Goal: Task Accomplishment & Management: Manage account settings

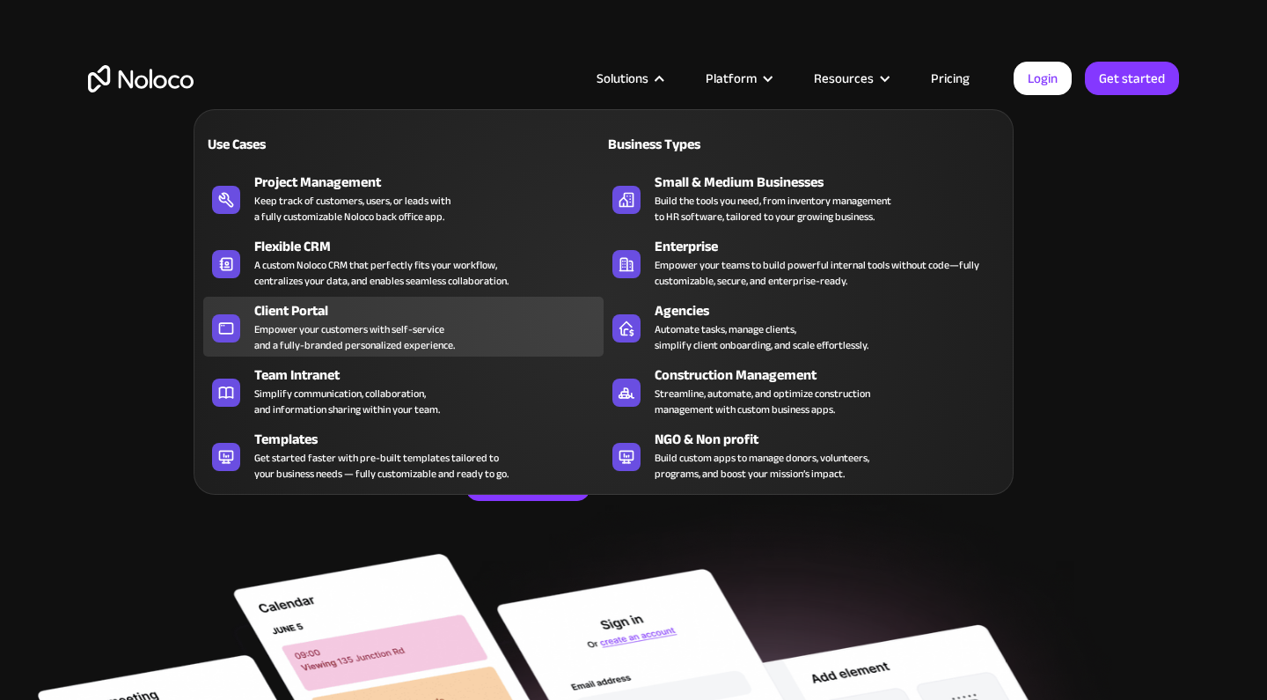
click at [304, 314] on div "Client Portal" at bounding box center [432, 310] width 357 height 21
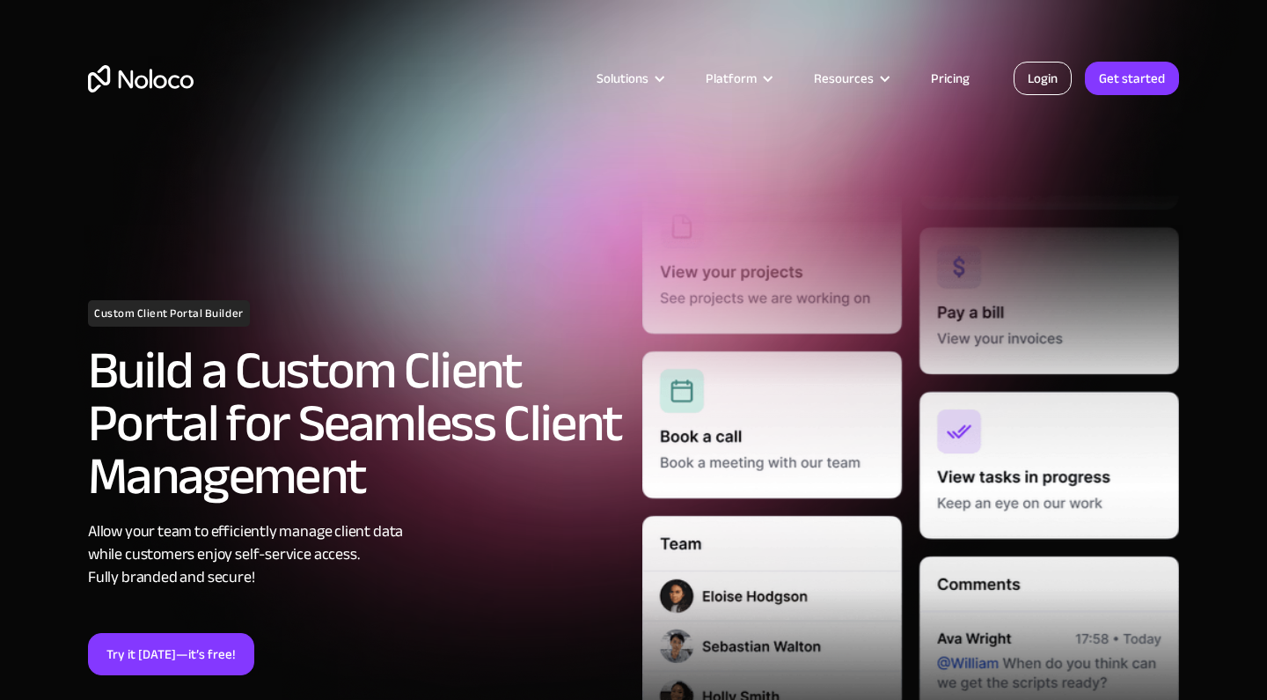
click at [1037, 82] on link "Login" at bounding box center [1043, 78] width 58 height 33
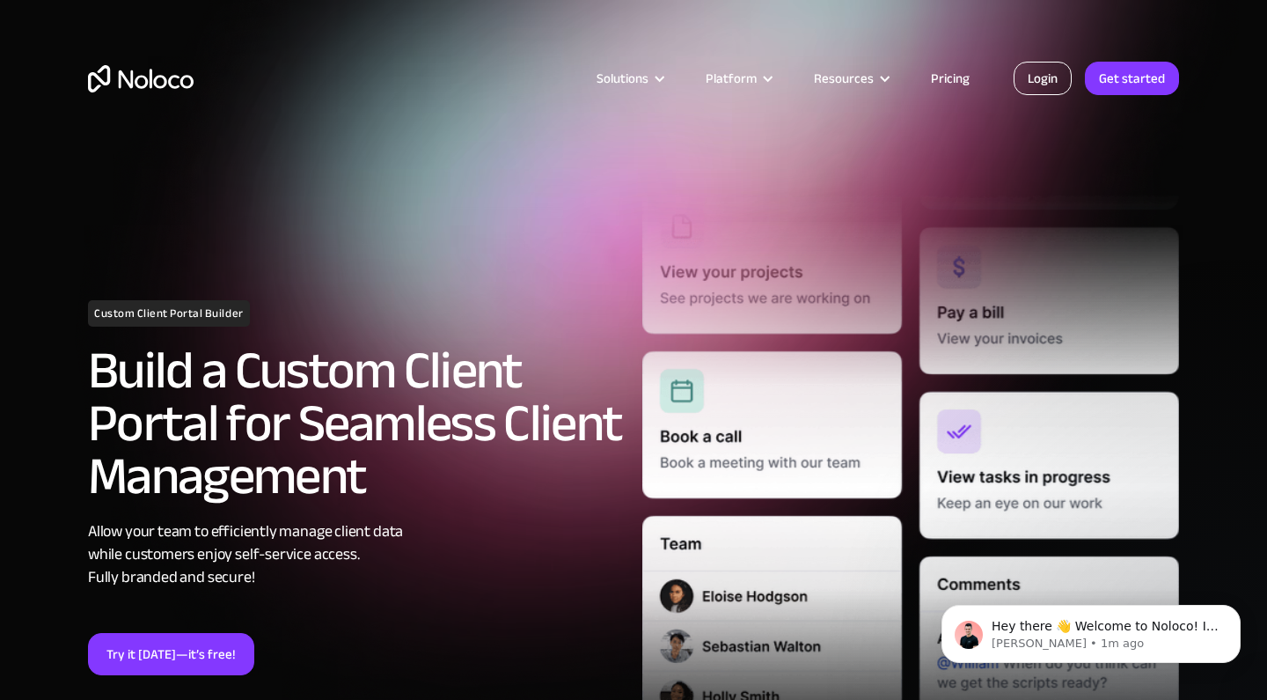
click at [1051, 78] on link "Login" at bounding box center [1043, 78] width 58 height 33
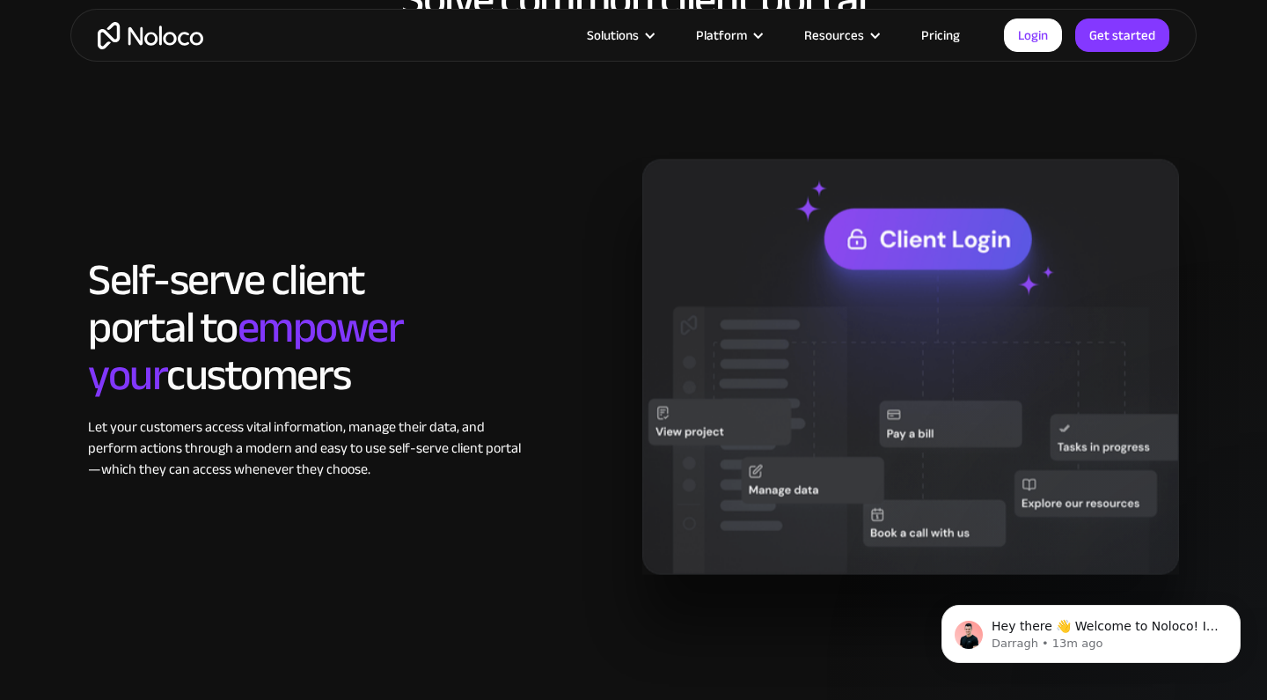
scroll to position [1429, 0]
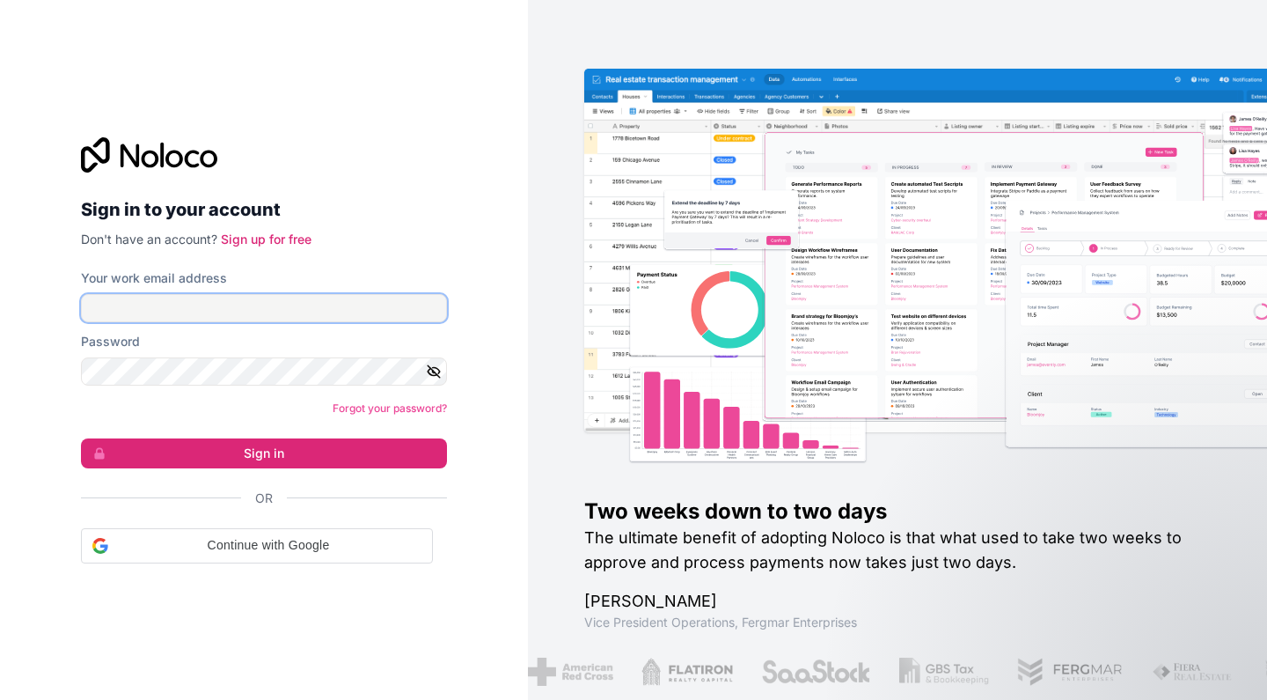
type input "[EMAIL_ADDRESS][DOMAIN_NAME]"
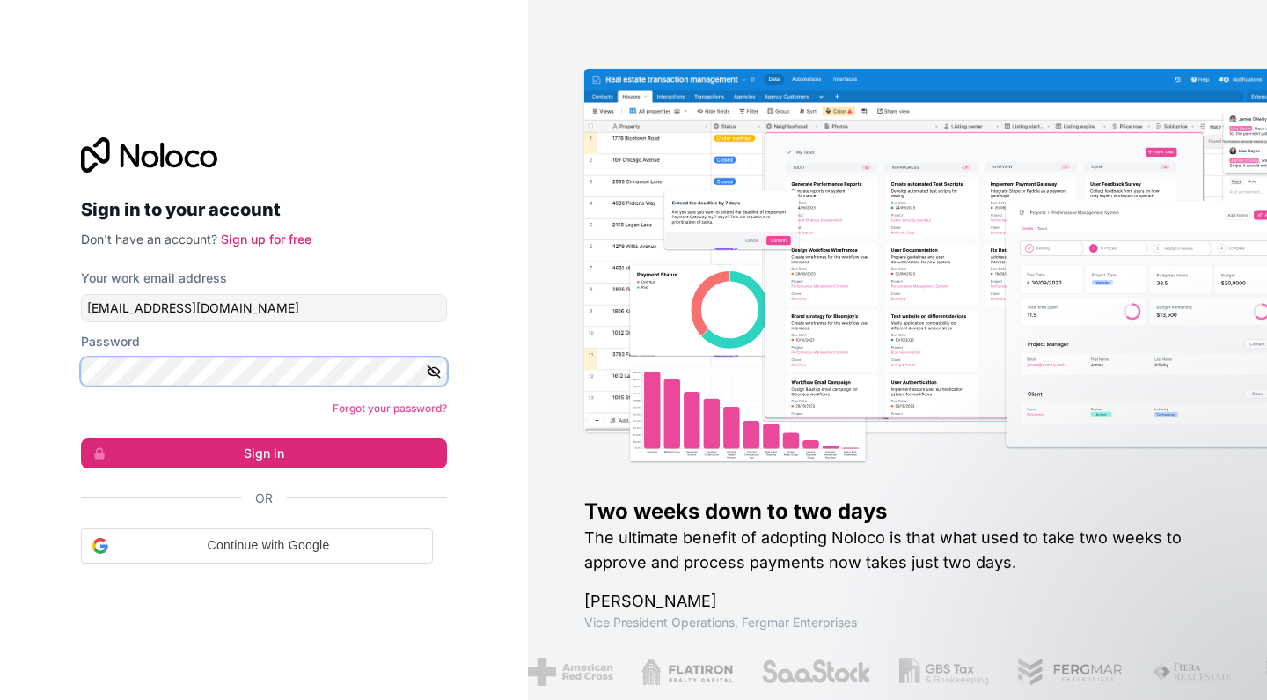
click at [264, 452] on button "Sign in" at bounding box center [264, 453] width 366 height 30
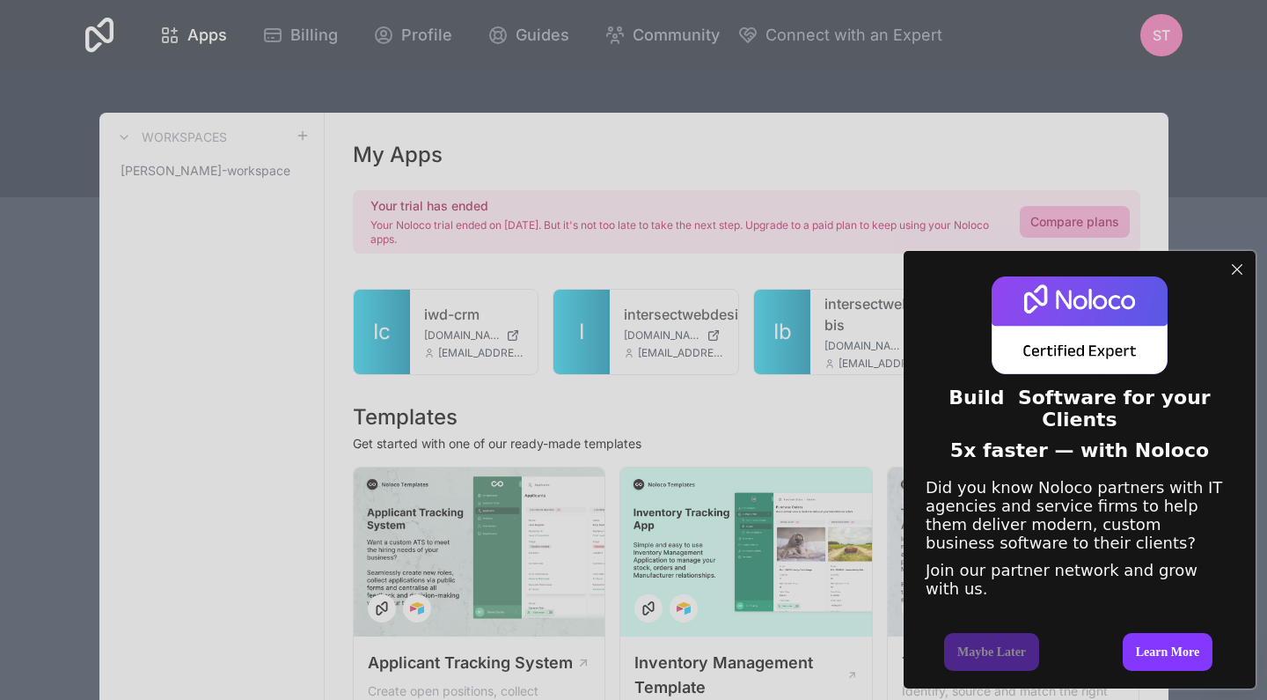
click at [1237, 258] on div at bounding box center [1237, 269] width 23 height 23
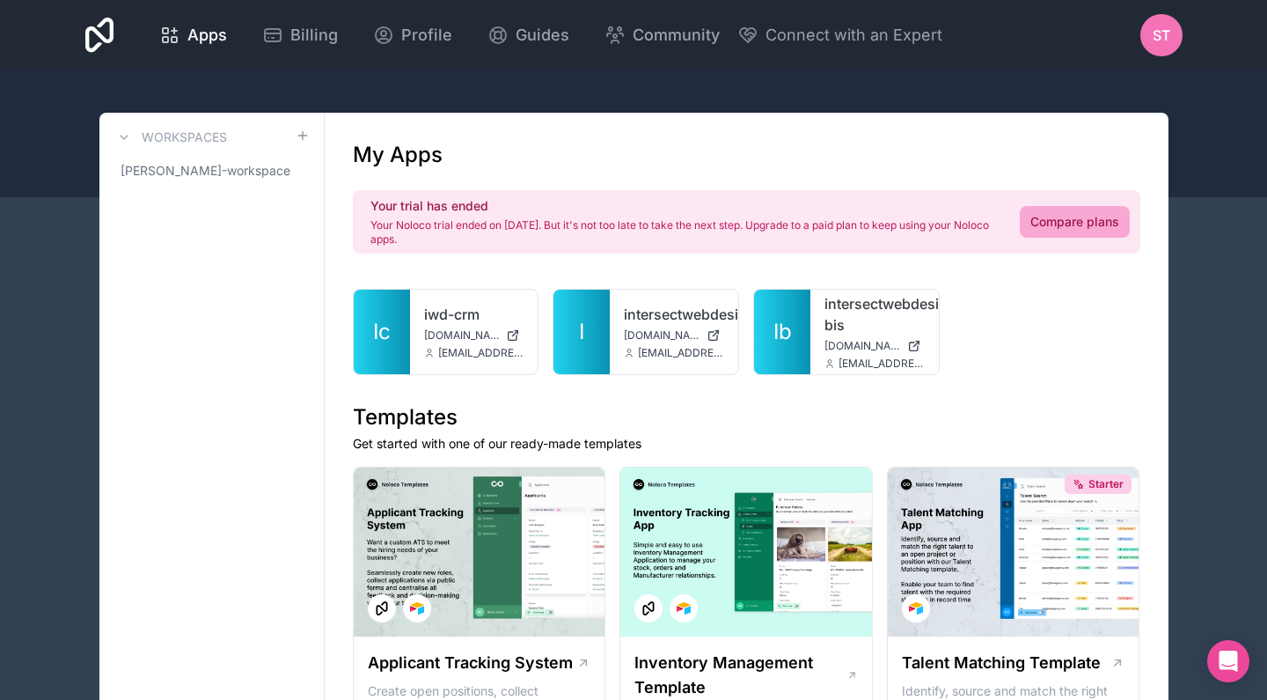
click at [1172, 29] on div "ST" at bounding box center [1161, 35] width 42 height 42
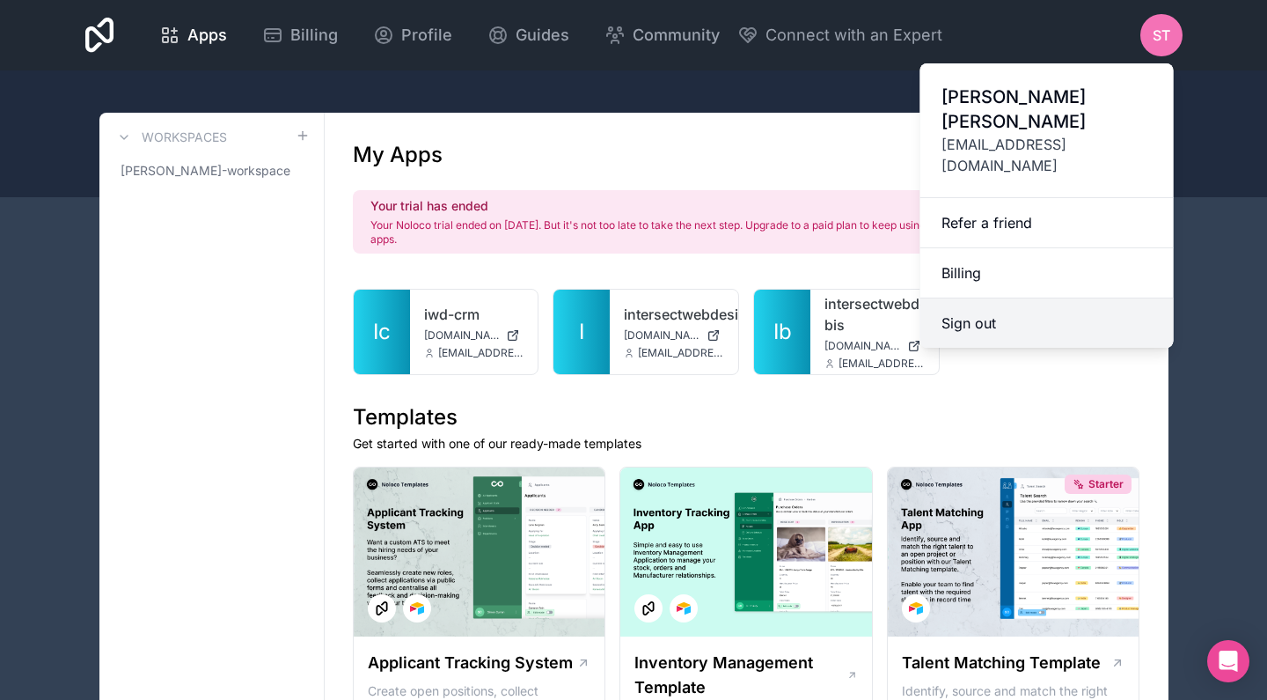
click at [993, 298] on button "Sign out" at bounding box center [1046, 322] width 253 height 49
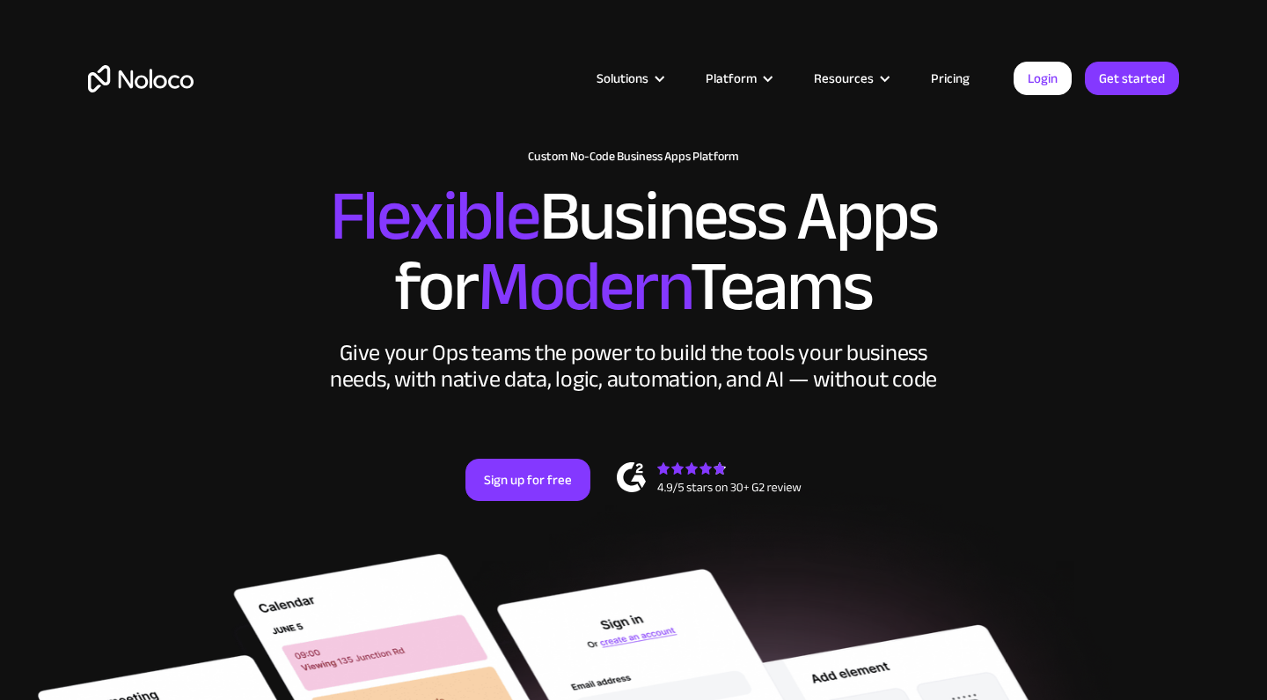
click at [950, 82] on link "Pricing" at bounding box center [950, 78] width 83 height 23
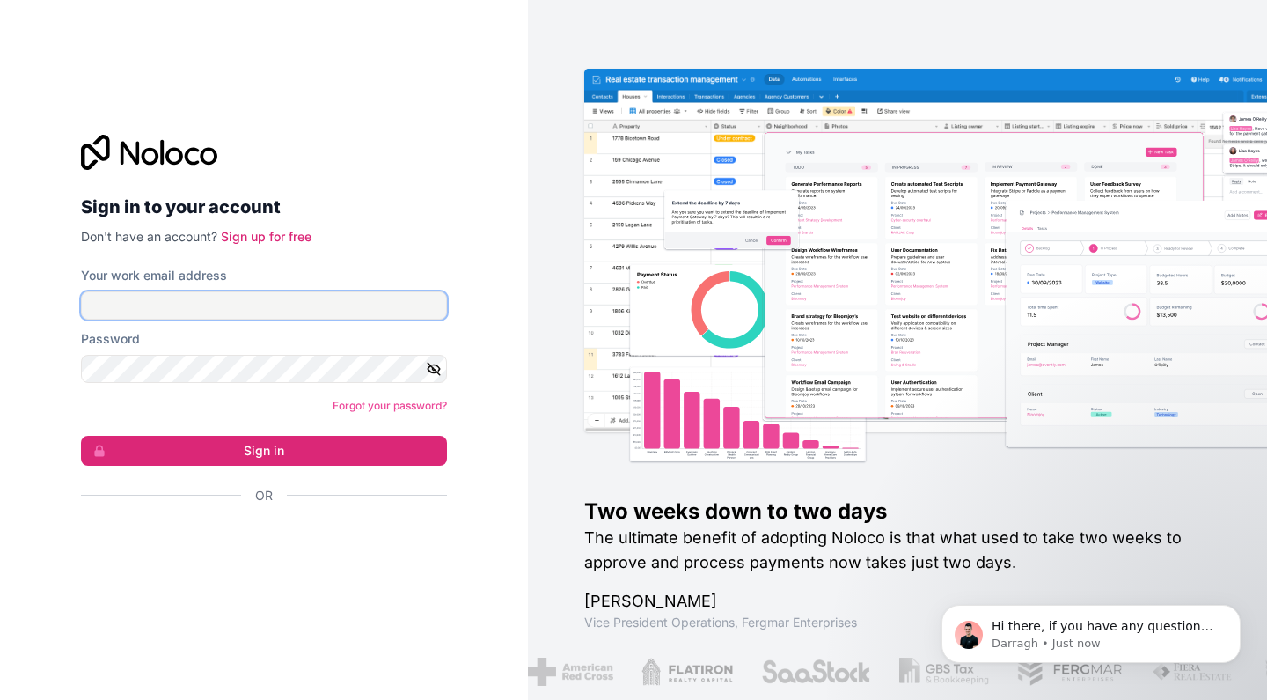
type input "[EMAIL_ADDRESS][DOMAIN_NAME]"
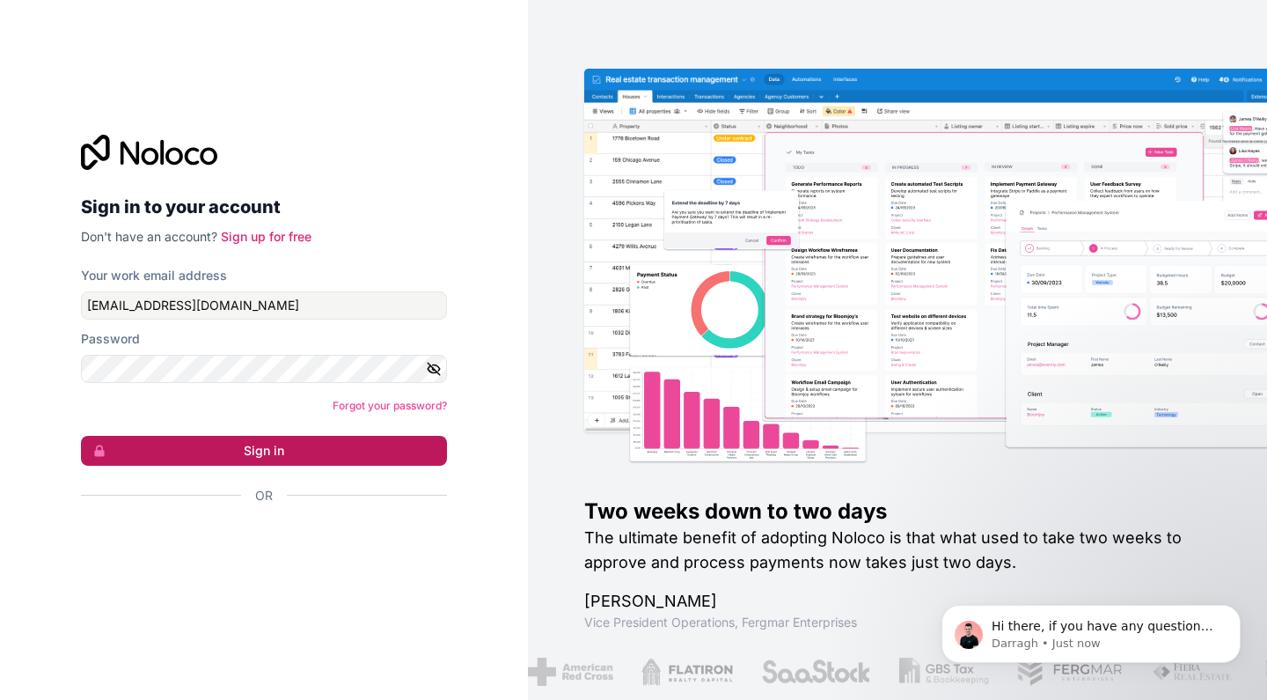
click at [281, 448] on button "Sign in" at bounding box center [264, 451] width 366 height 30
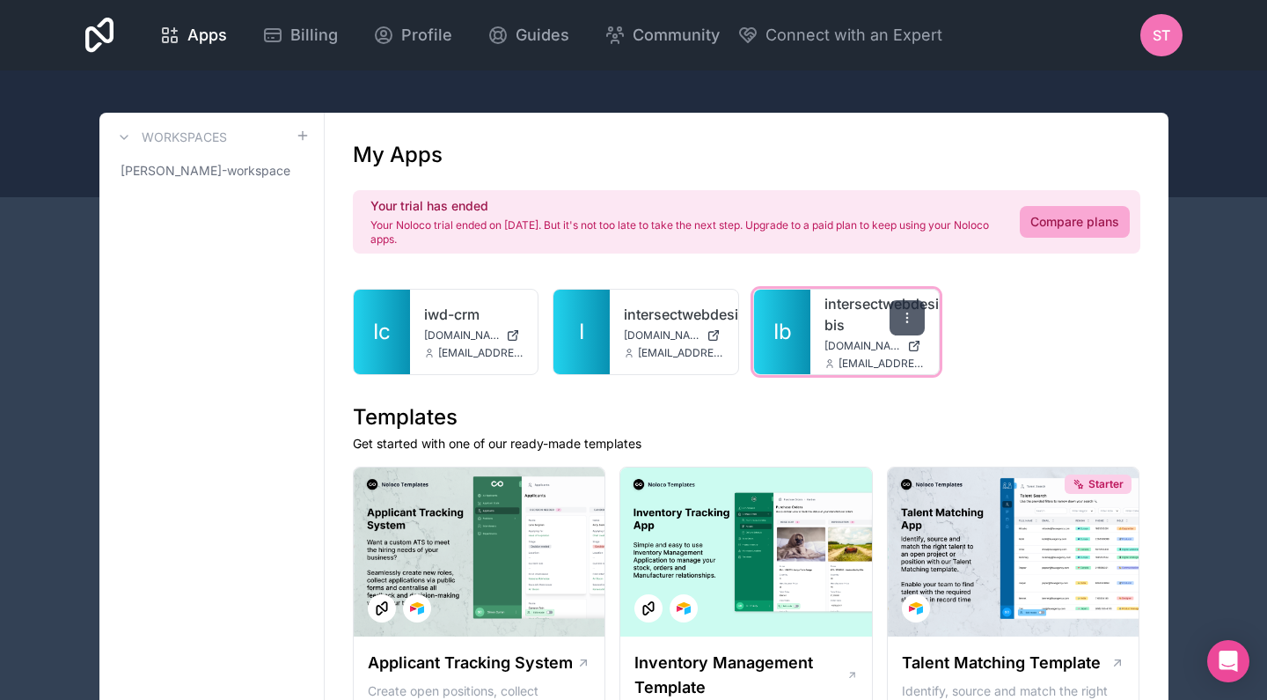
click at [914, 312] on div at bounding box center [907, 317] width 35 height 35
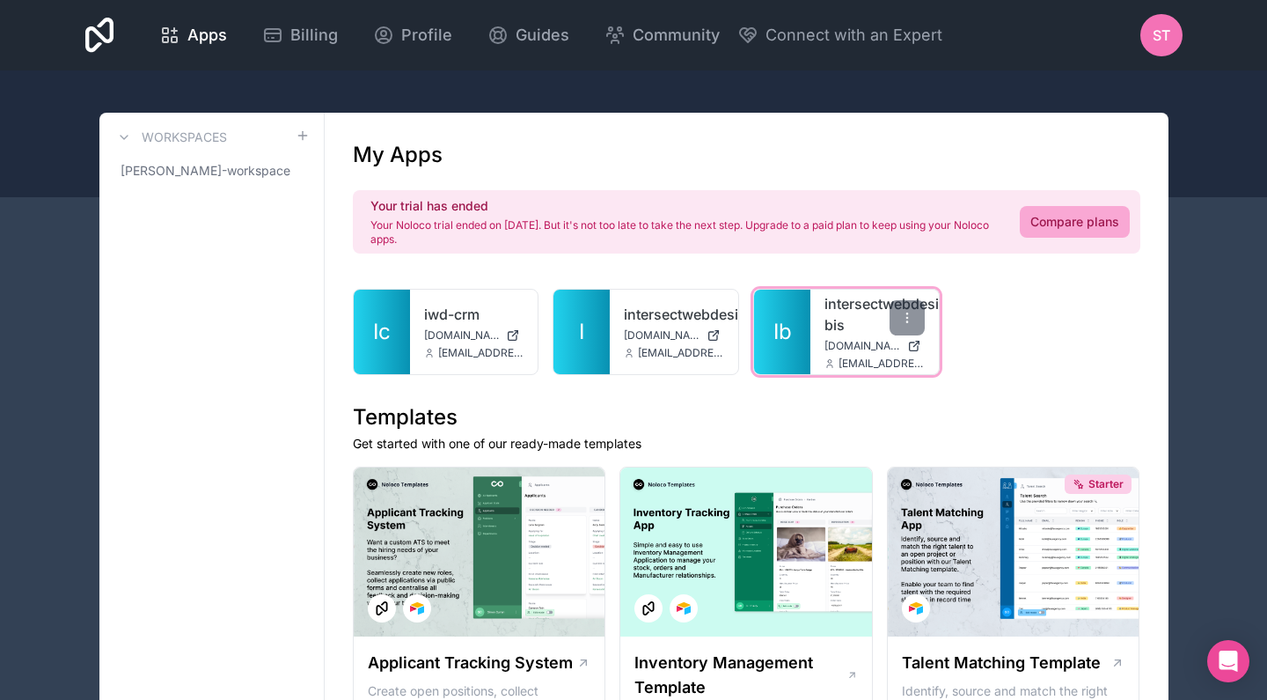
click at [842, 304] on link "intersectwebdesign-bis" at bounding box center [875, 314] width 100 height 42
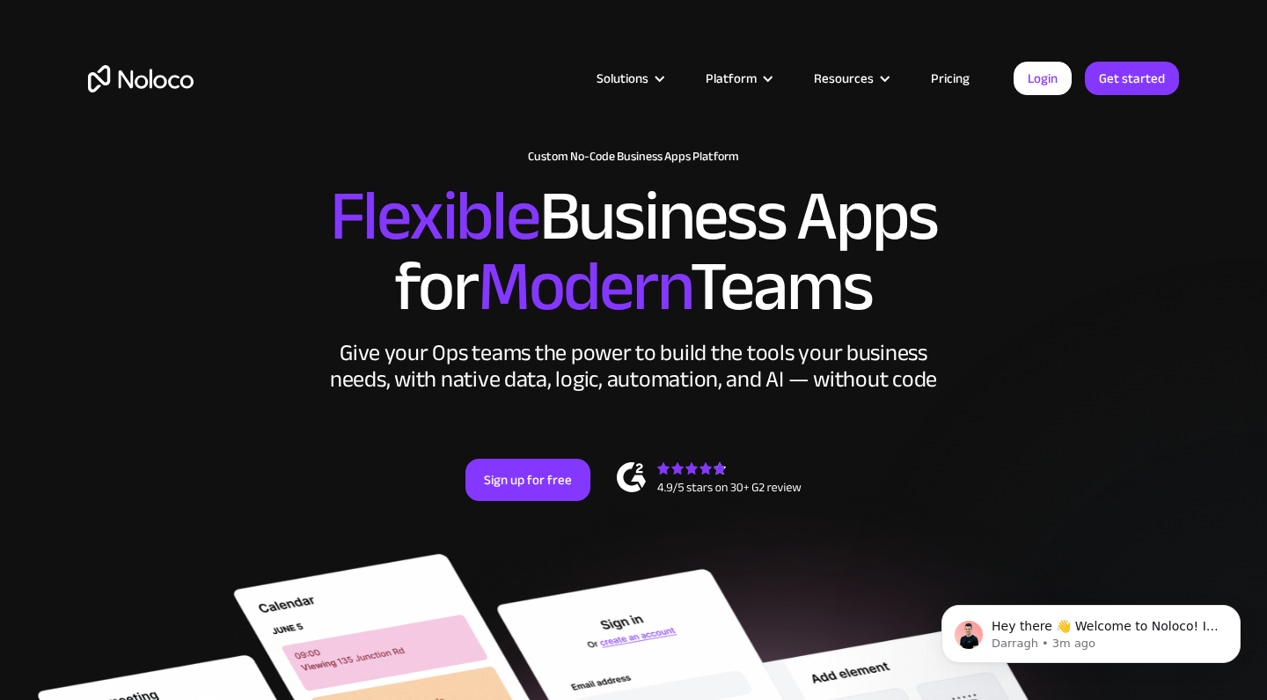
click at [937, 85] on link "Pricing" at bounding box center [950, 78] width 83 height 23
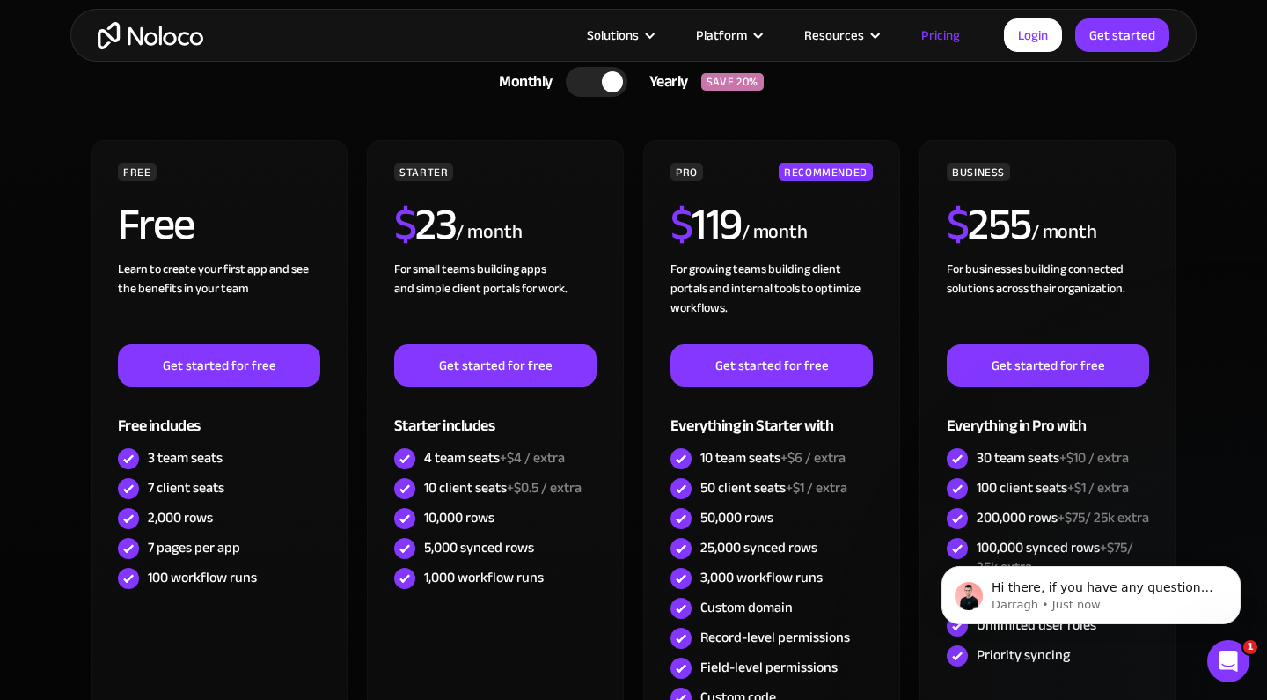
scroll to position [451, 0]
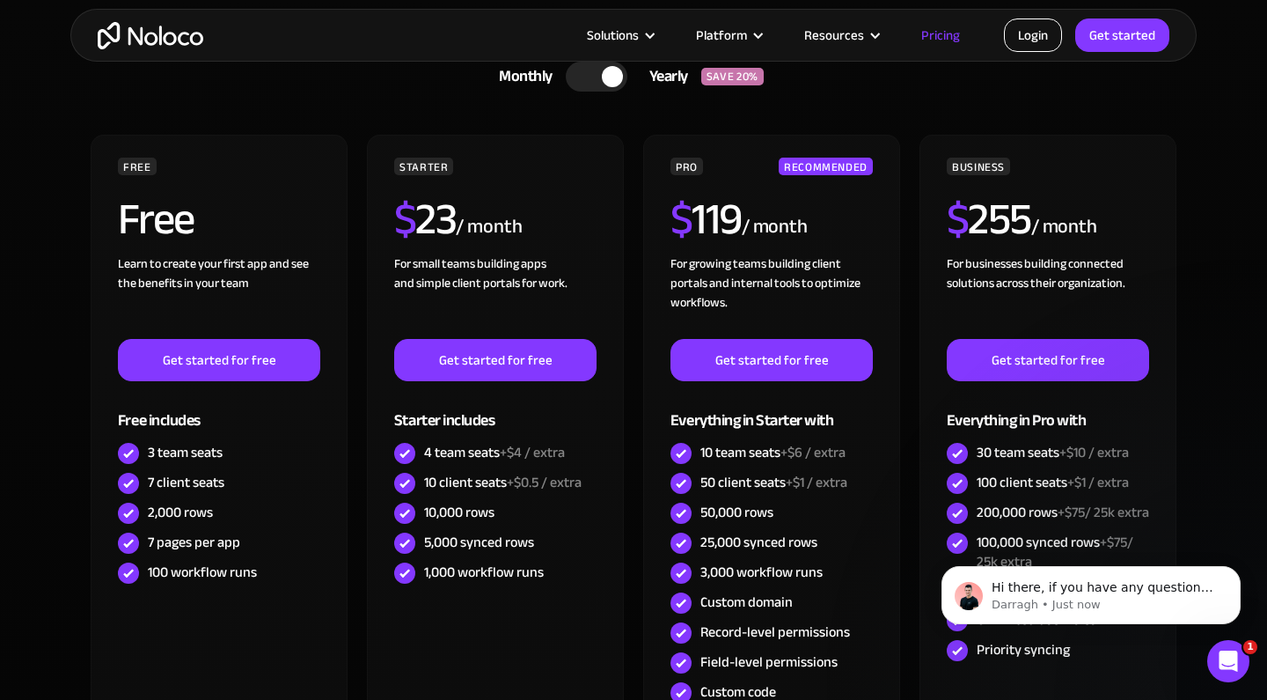
click at [1044, 38] on link "Login" at bounding box center [1033, 34] width 58 height 33
